Goal: Information Seeking & Learning: Learn about a topic

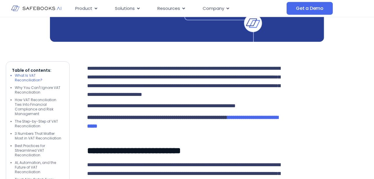
scroll to position [267, 0]
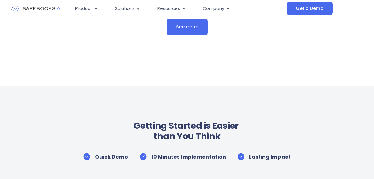
scroll to position [2089, 0]
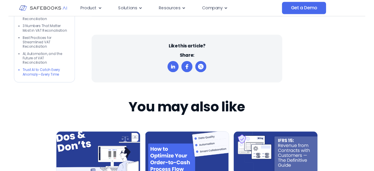
scroll to position [1941, 0]
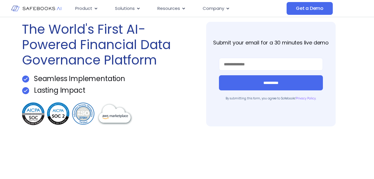
scroll to position [44, 0]
